Goal: Understand site structure: Understand site structure

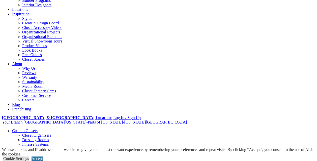
scroll to position [95, 0]
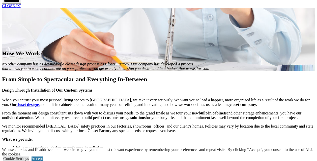
scroll to position [477, 0]
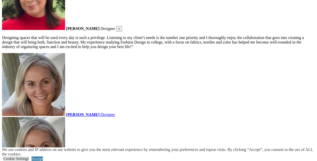
scroll to position [819, 0]
